Goal: Use online tool/utility: Utilize a website feature to perform a specific function

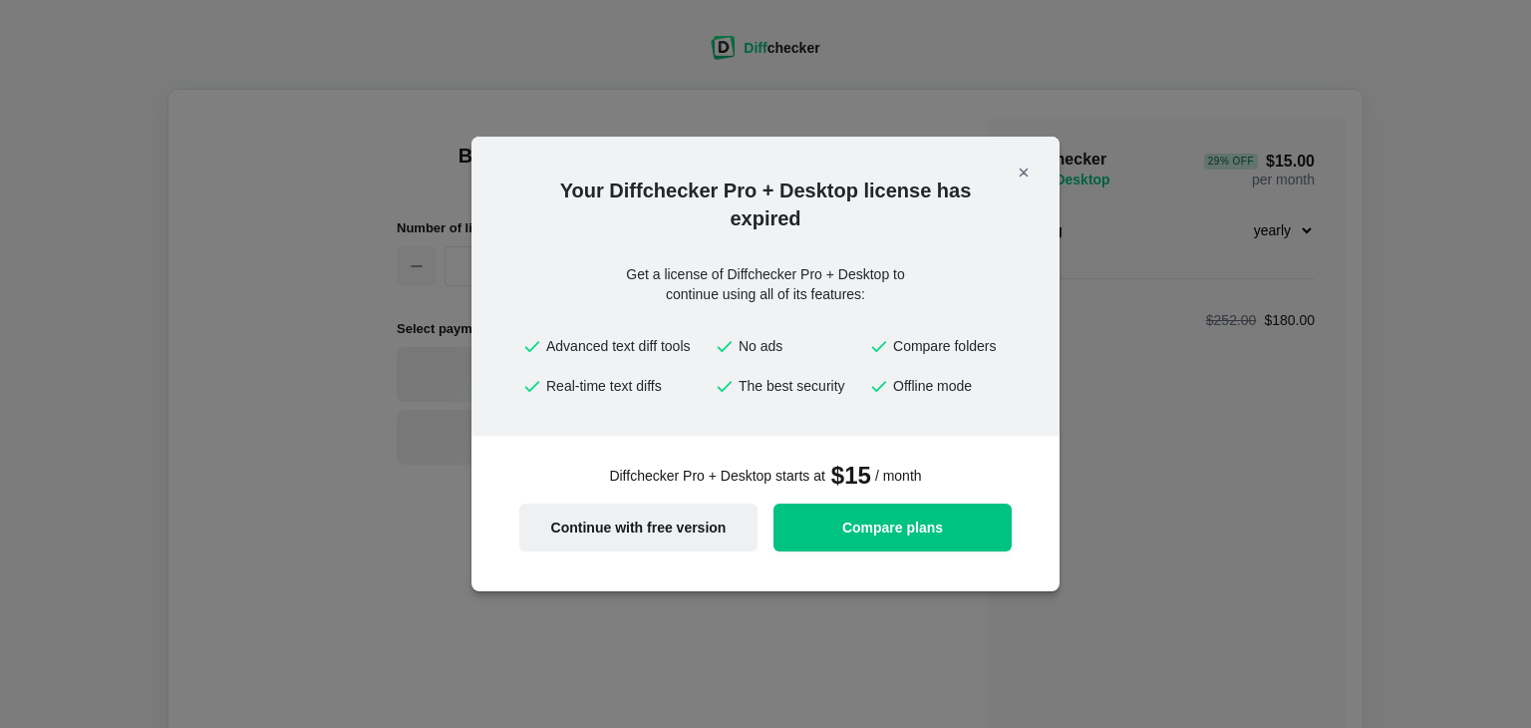
click at [661, 527] on span "Continue with free version" at bounding box center [638, 527] width 214 height 14
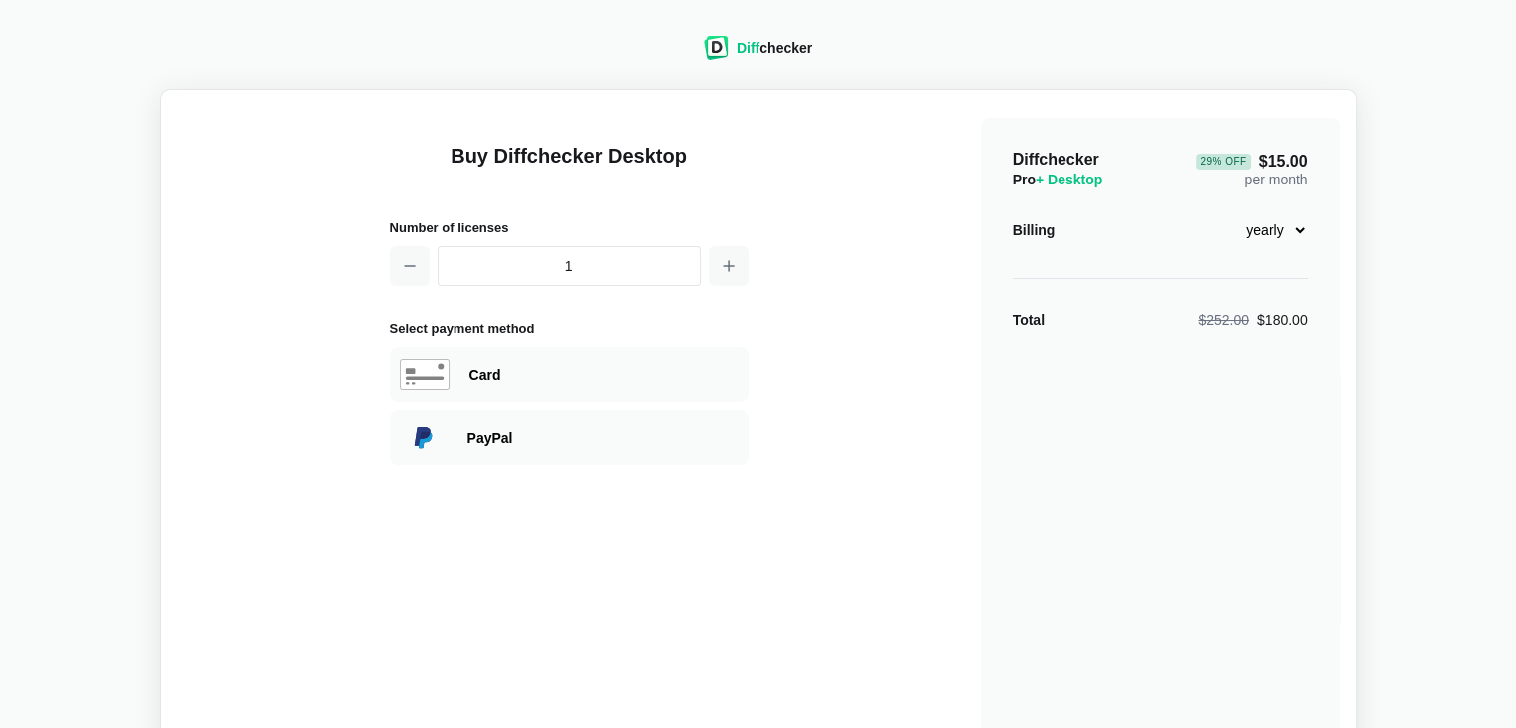
click at [1295, 224] on select "monthly yearly" at bounding box center [1265, 230] width 86 height 34
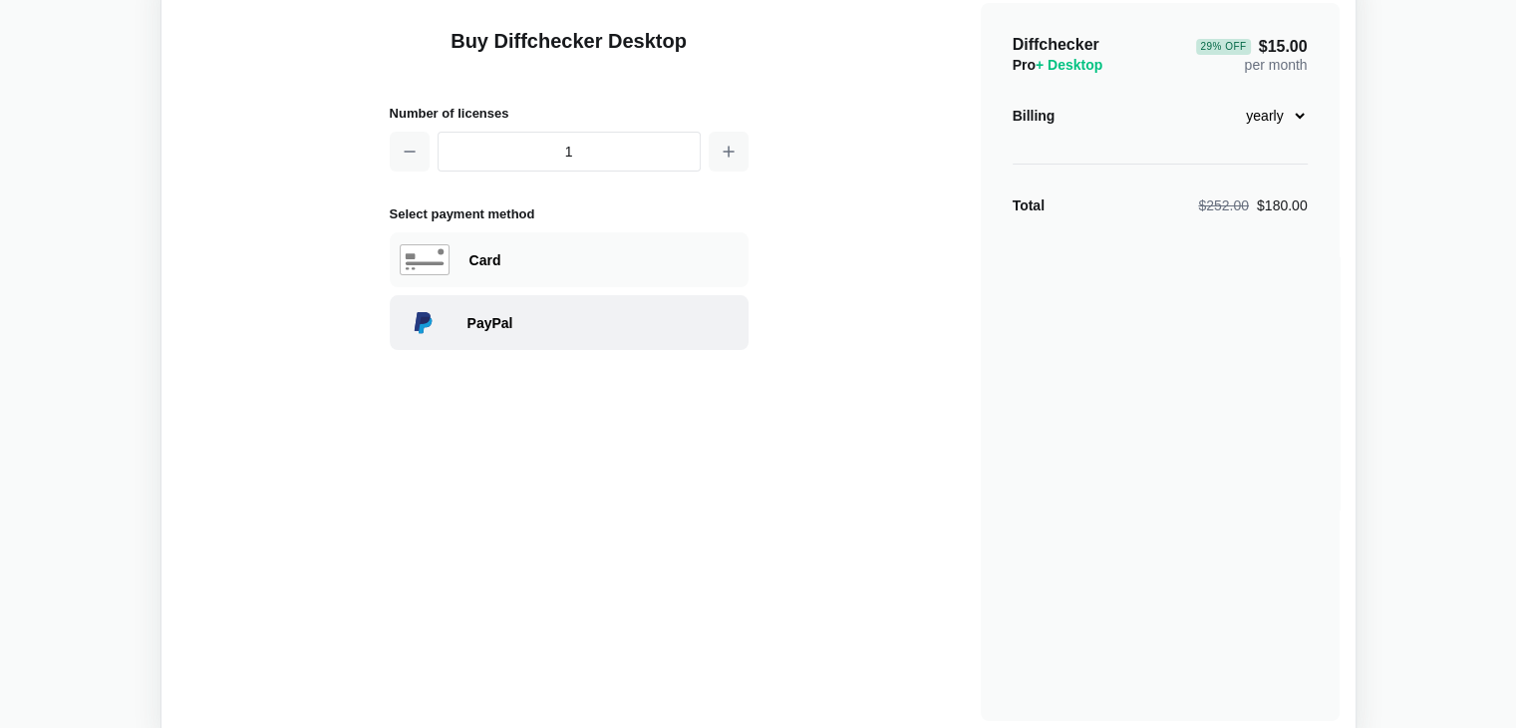
scroll to position [247, 0]
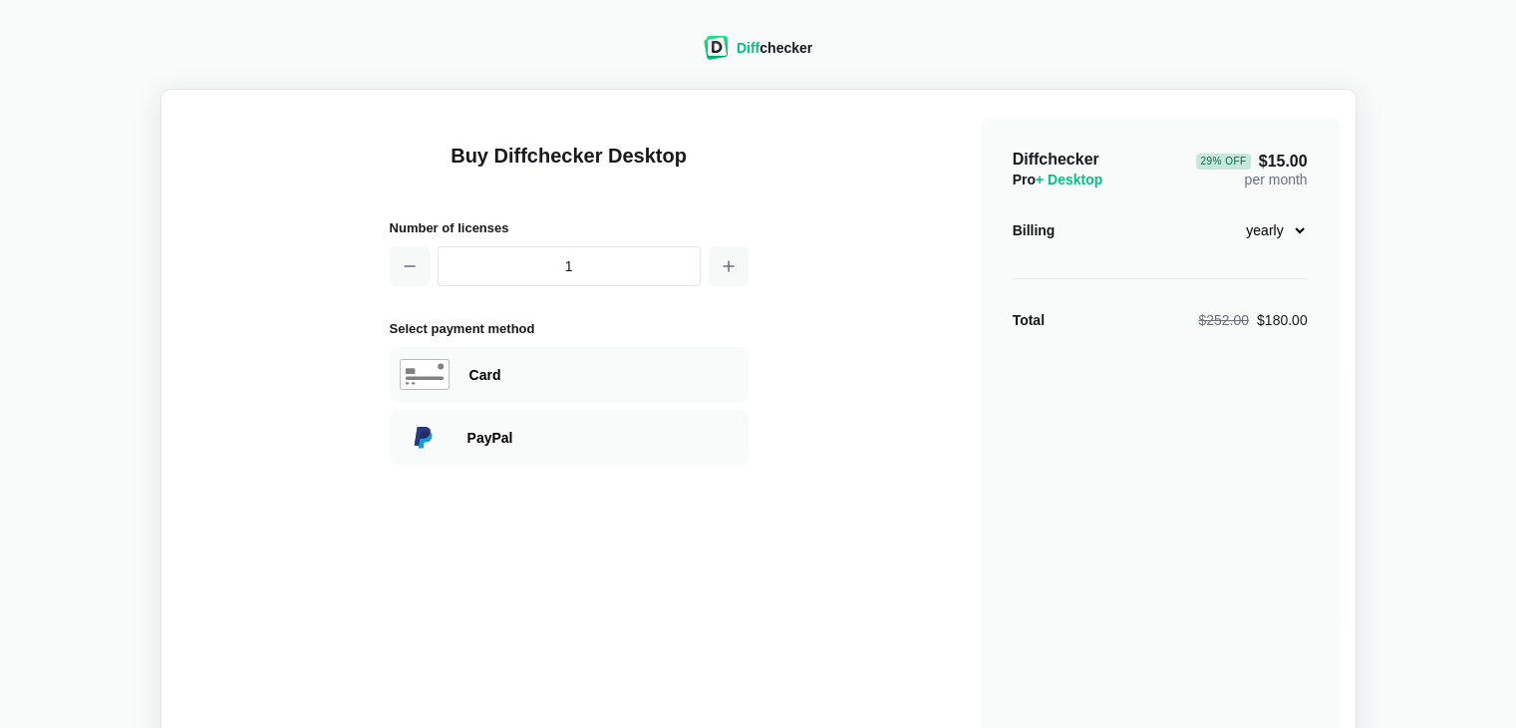
click at [750, 46] on span "Diff" at bounding box center [748, 48] width 23 height 16
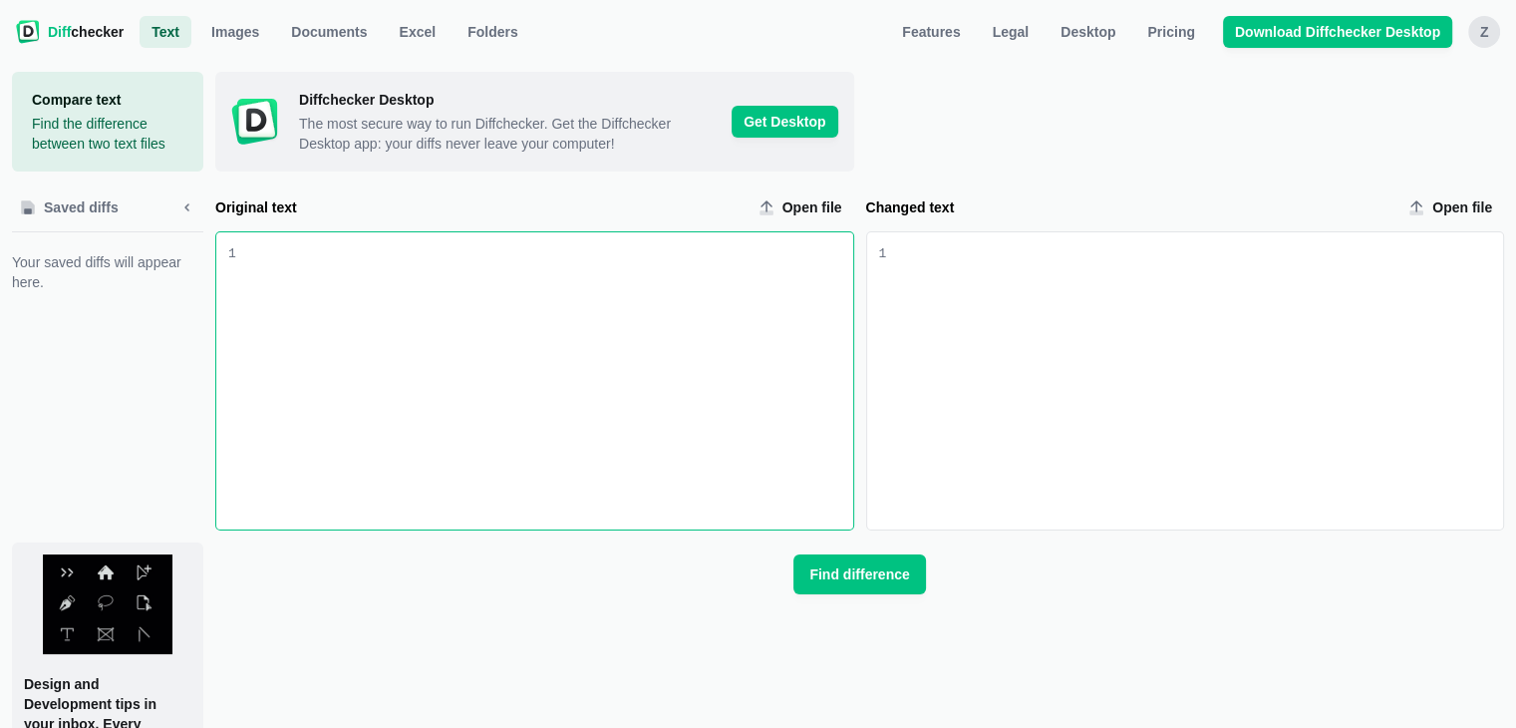
click at [524, 310] on div "Original text input" at bounding box center [544, 380] width 617 height 297
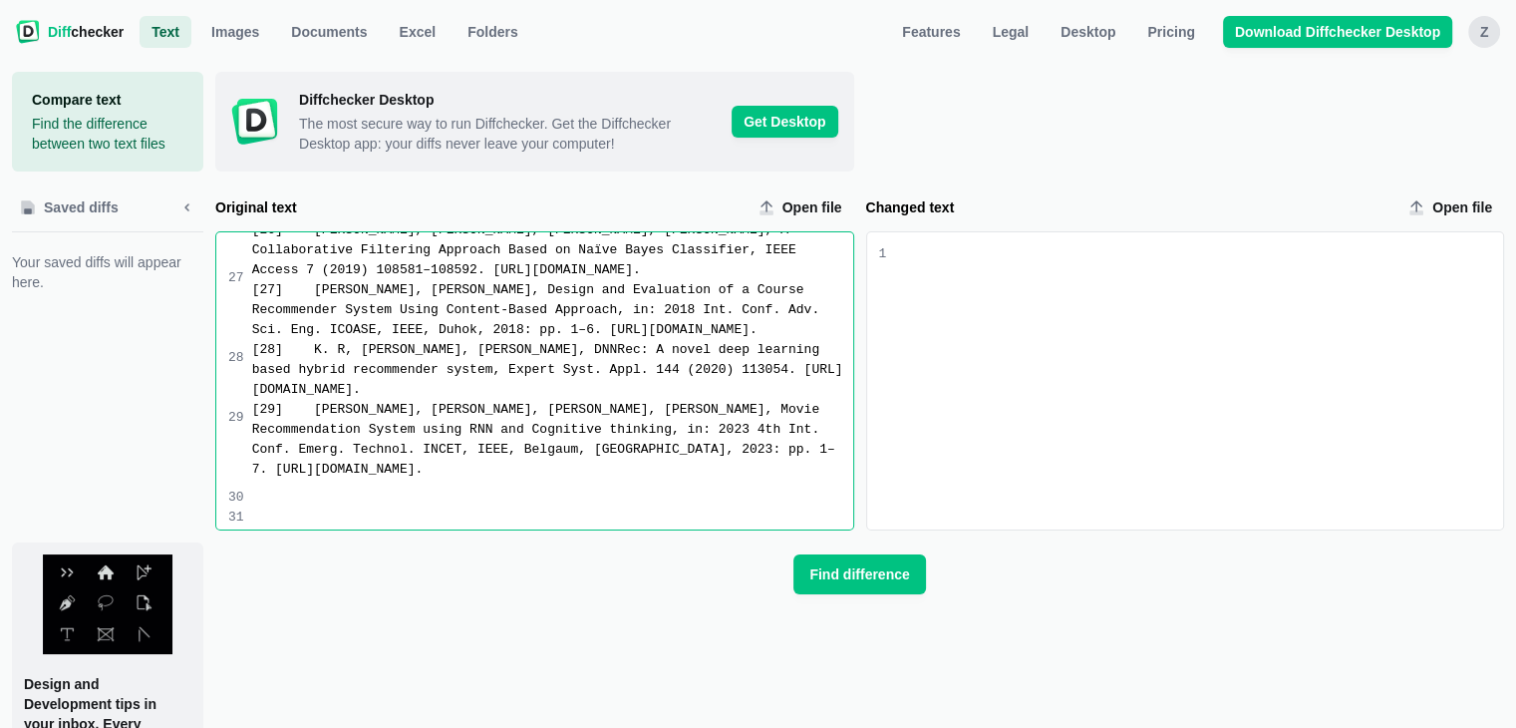
scroll to position [1819, 0]
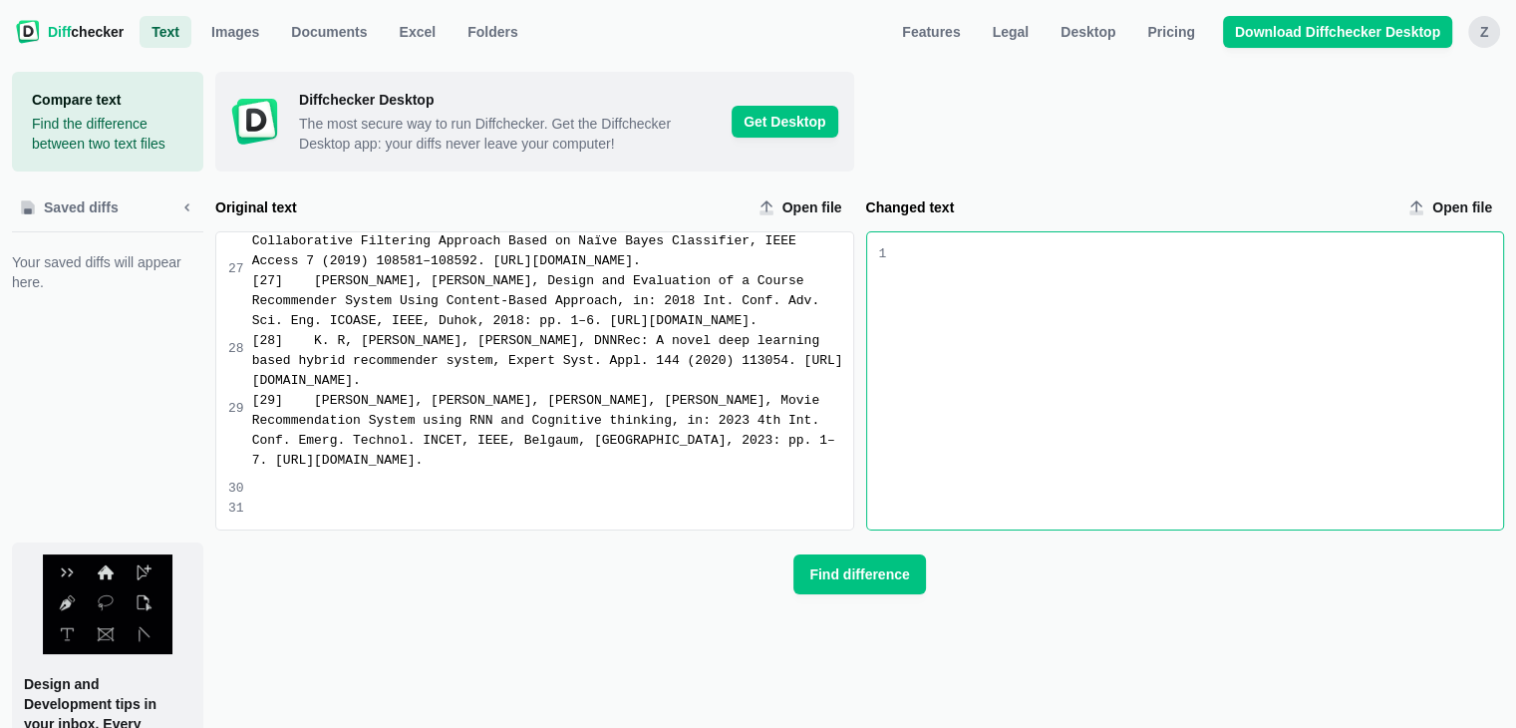
click at [1124, 331] on div "Changed text input" at bounding box center [1194, 380] width 617 height 297
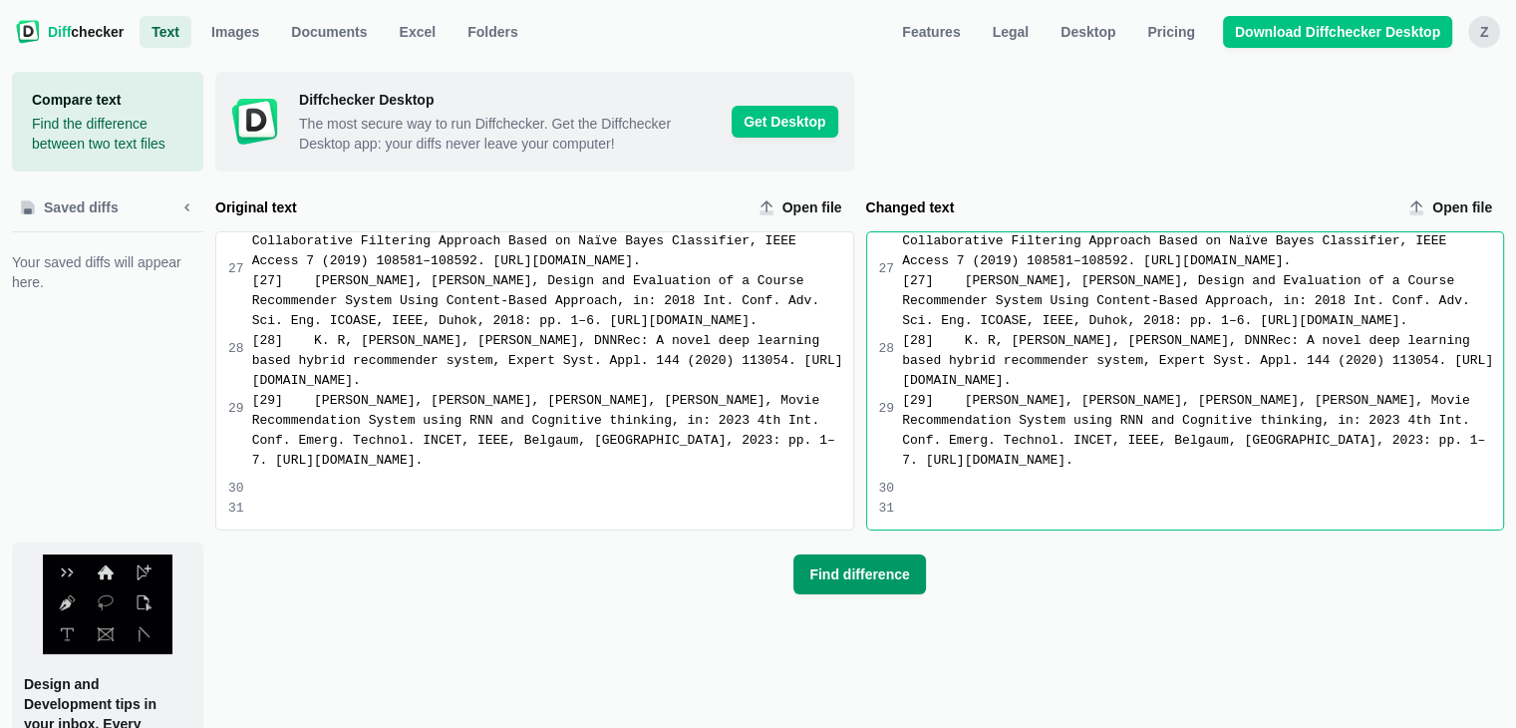
click at [888, 574] on span "Find difference" at bounding box center [859, 574] width 108 height 20
